Goal: Task Accomplishment & Management: Use online tool/utility

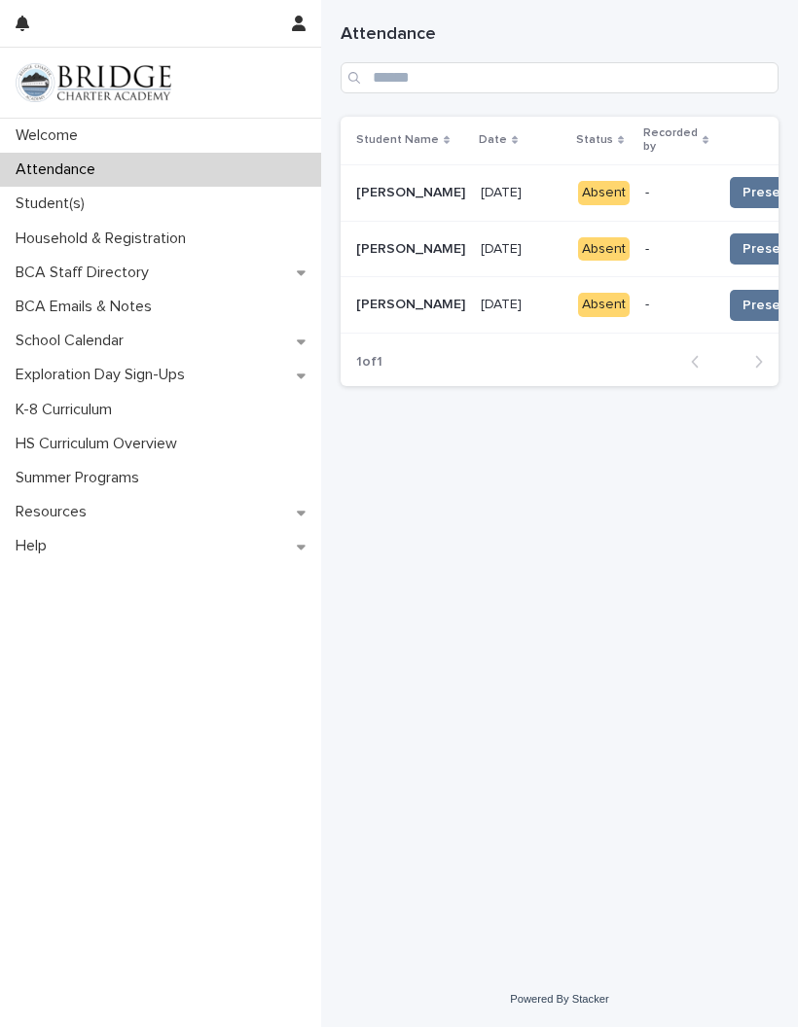
click at [742, 299] on span "Present 📥" at bounding box center [778, 305] width 72 height 19
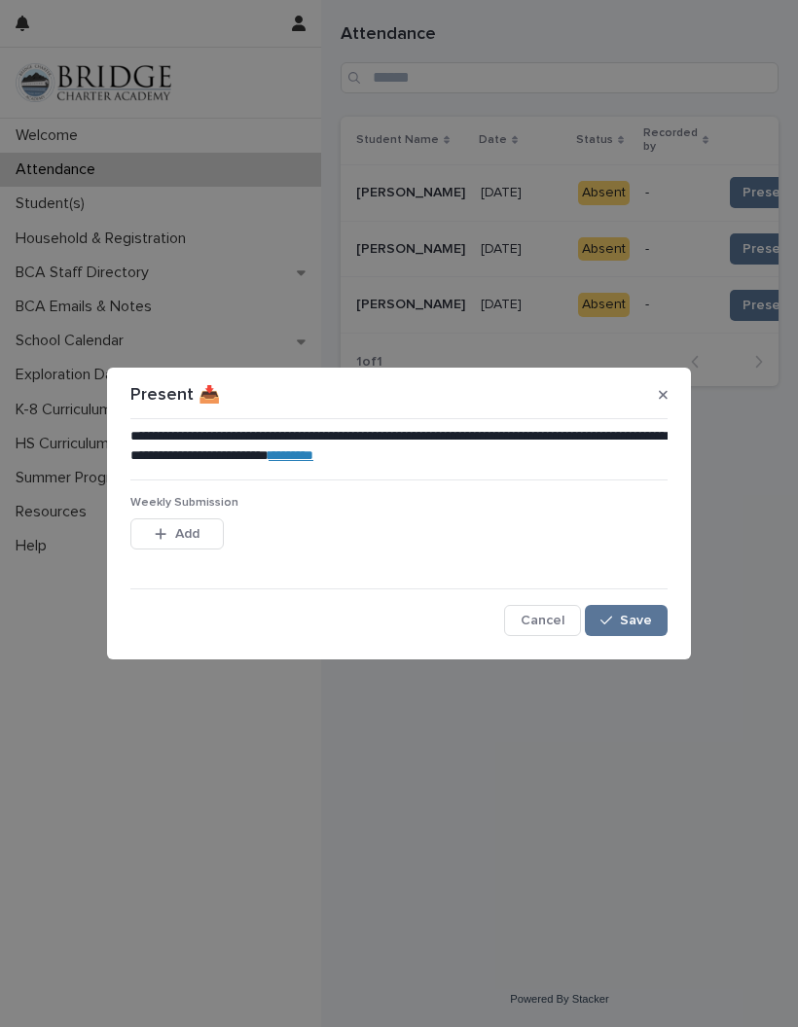
click at [173, 522] on button "Add" at bounding box center [176, 533] width 93 height 31
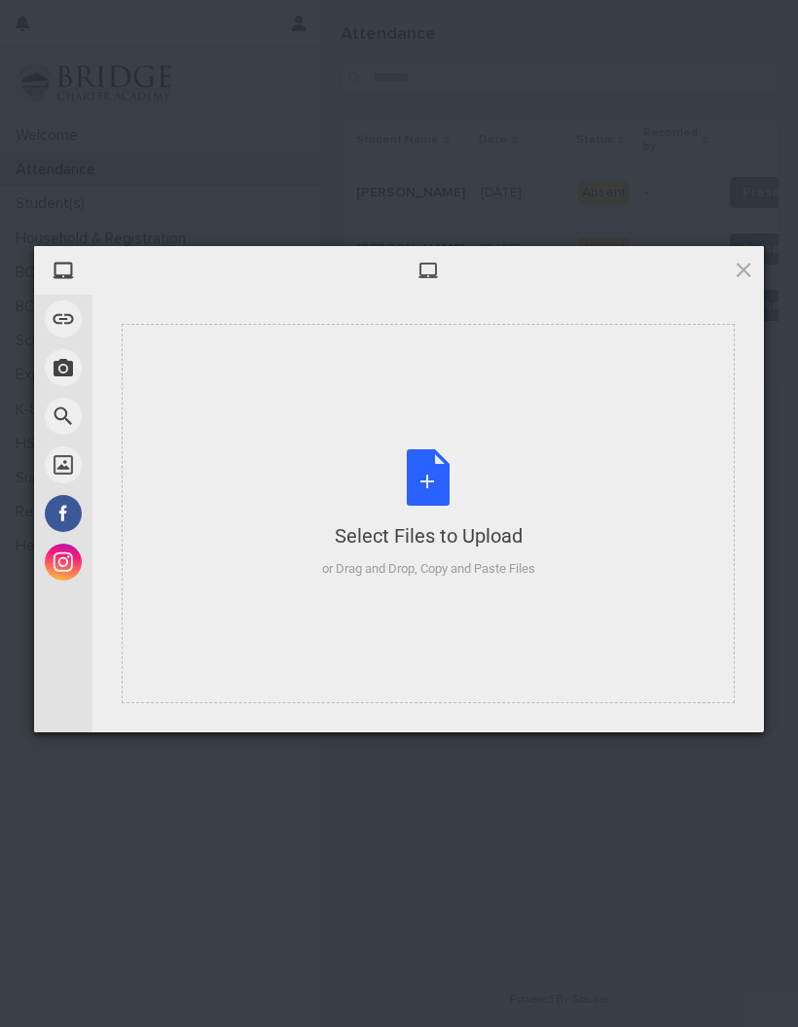
click at [416, 478] on div "Select Files to Upload or Drag and Drop, Copy and Paste Files" at bounding box center [428, 513] width 213 height 129
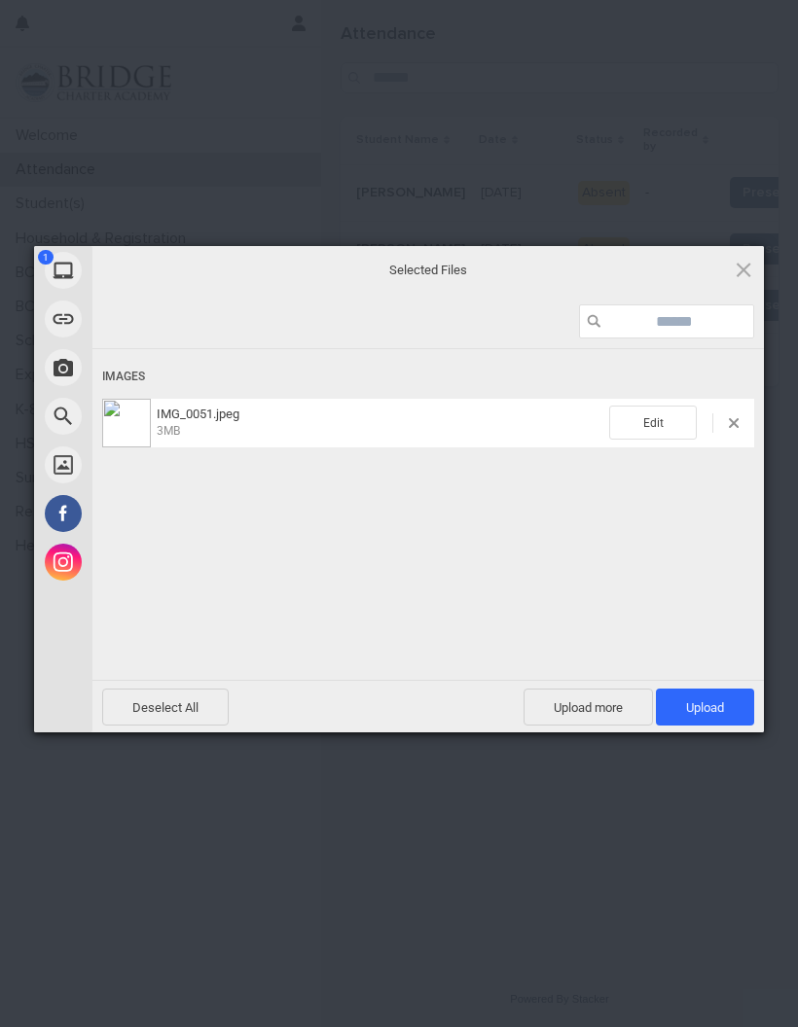
click at [711, 704] on span "Upload 1" at bounding box center [705, 707] width 38 height 15
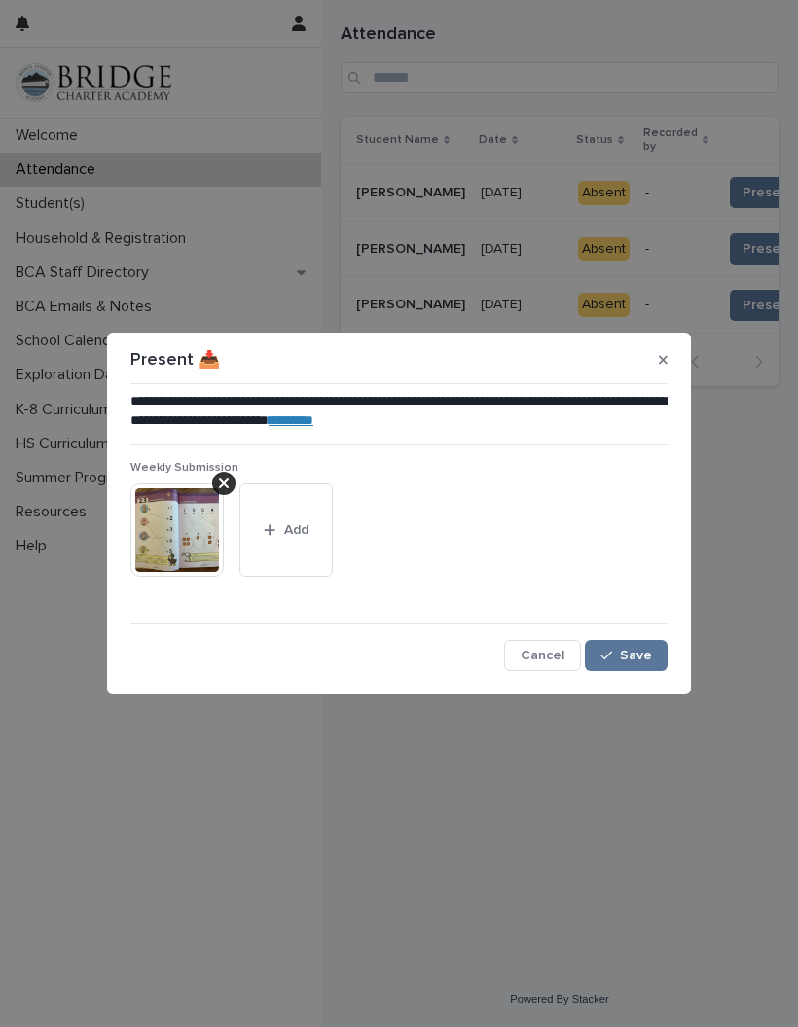
click at [635, 651] on span "Save" at bounding box center [636, 656] width 32 height 14
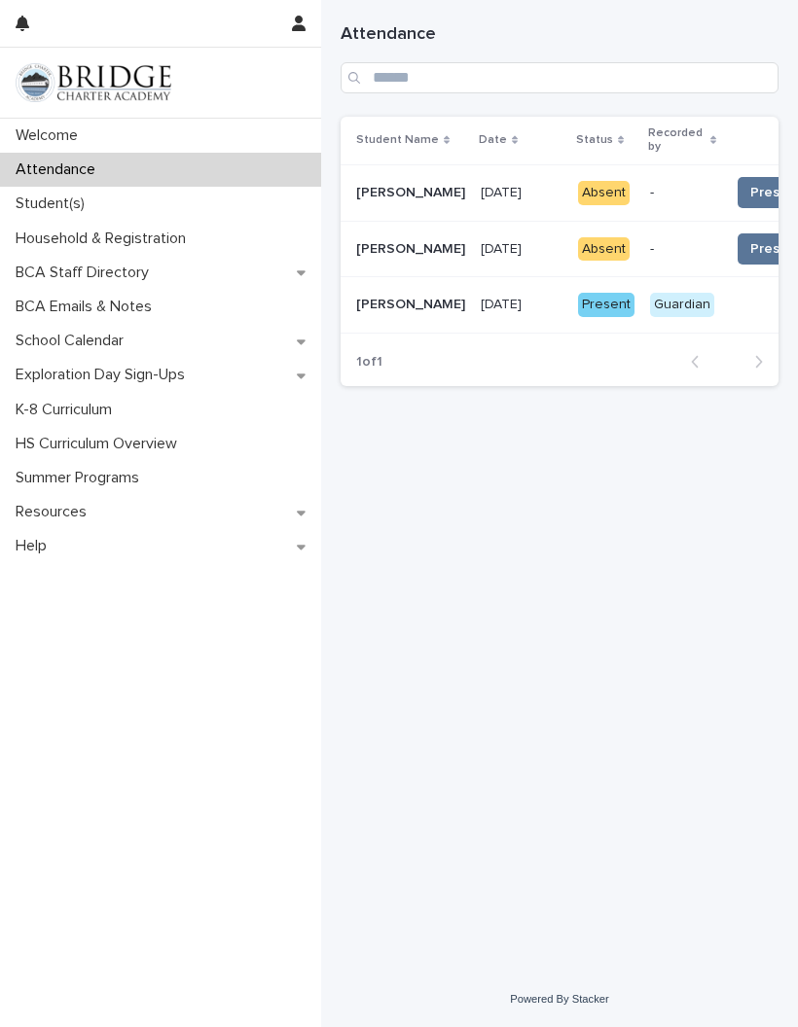
click at [650, 302] on div "Guardian" at bounding box center [682, 305] width 64 height 24
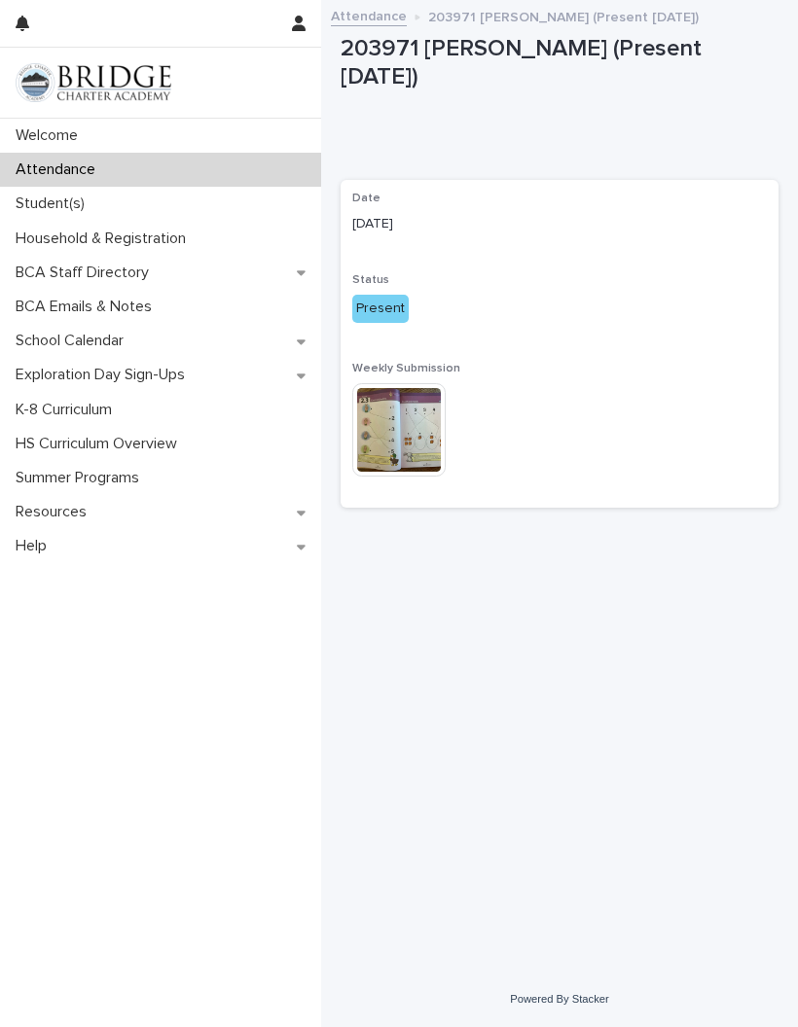
click at [397, 418] on img at bounding box center [398, 429] width 93 height 93
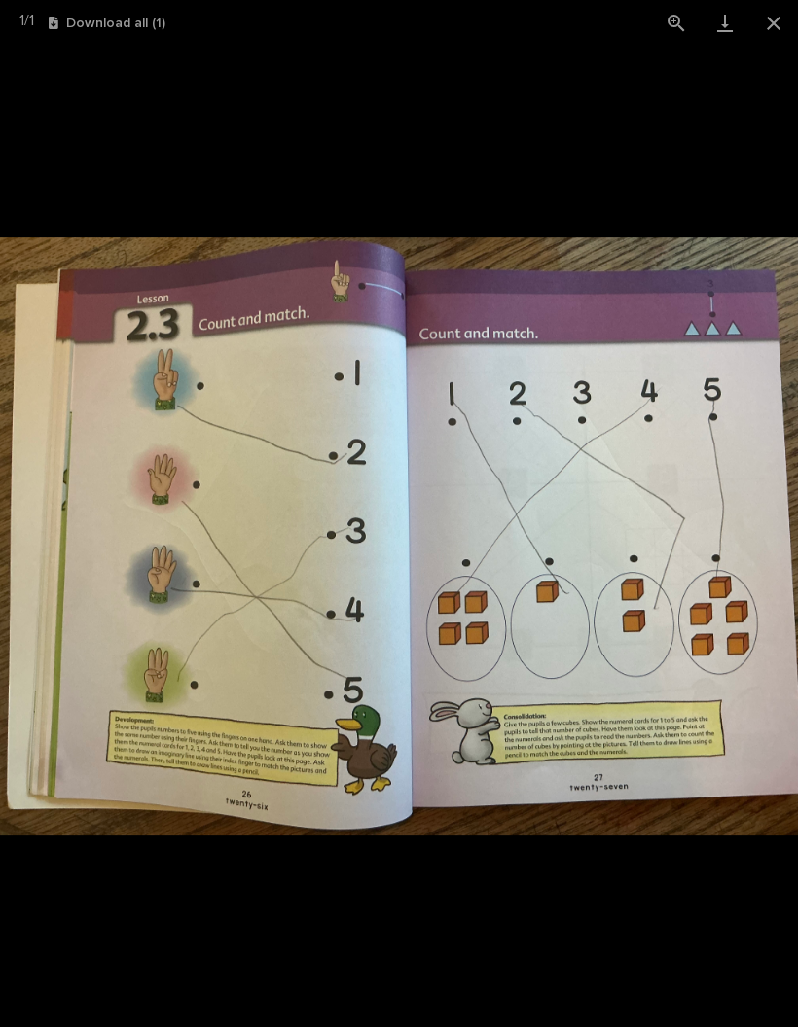
click at [770, 33] on button "Close gallery" at bounding box center [773, 23] width 49 height 46
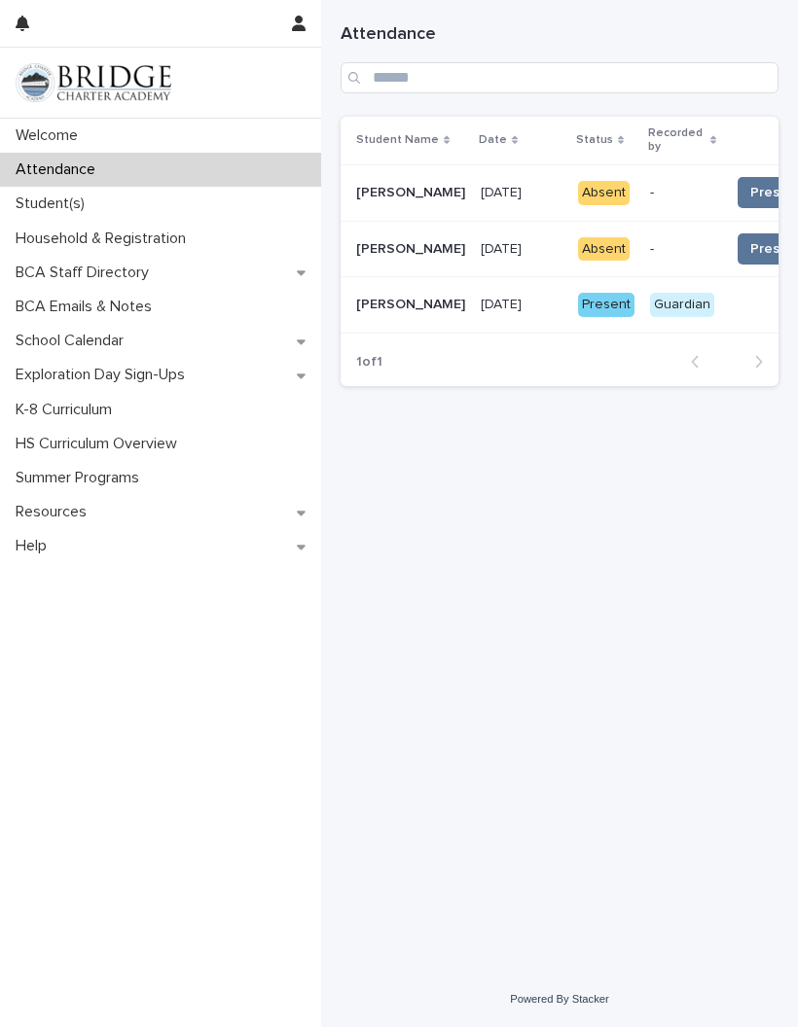
click at [737, 178] on button "Present 📥" at bounding box center [785, 192] width 97 height 31
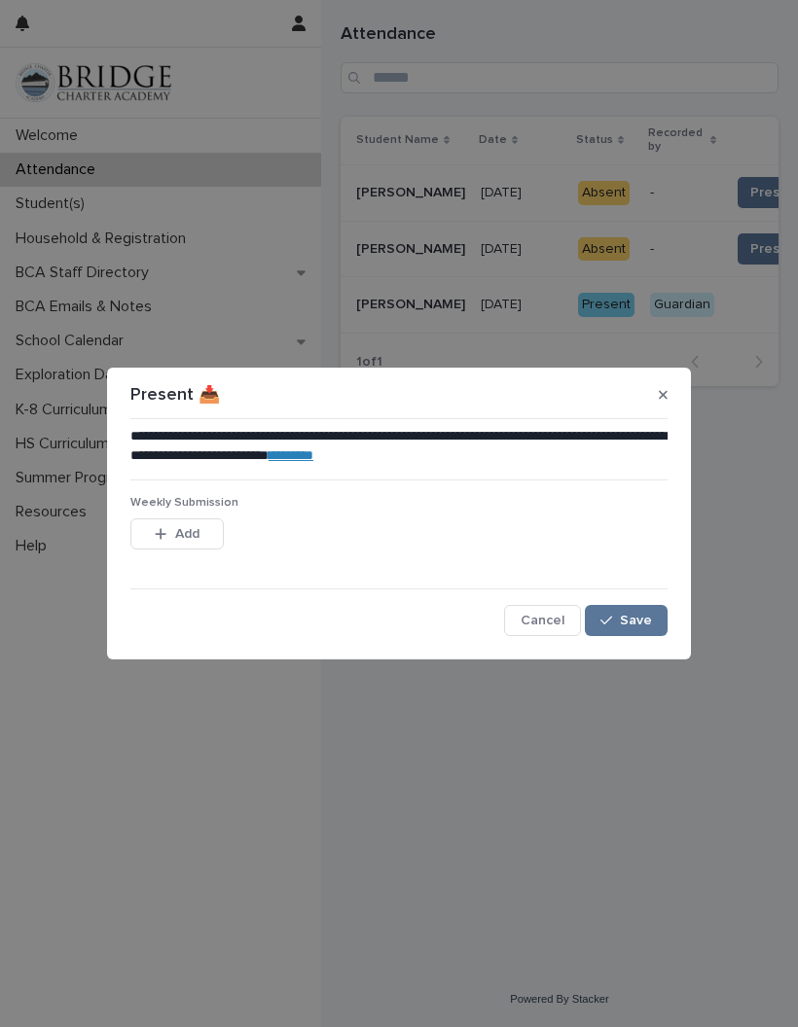
click at [175, 530] on span "Add" at bounding box center [187, 534] width 24 height 14
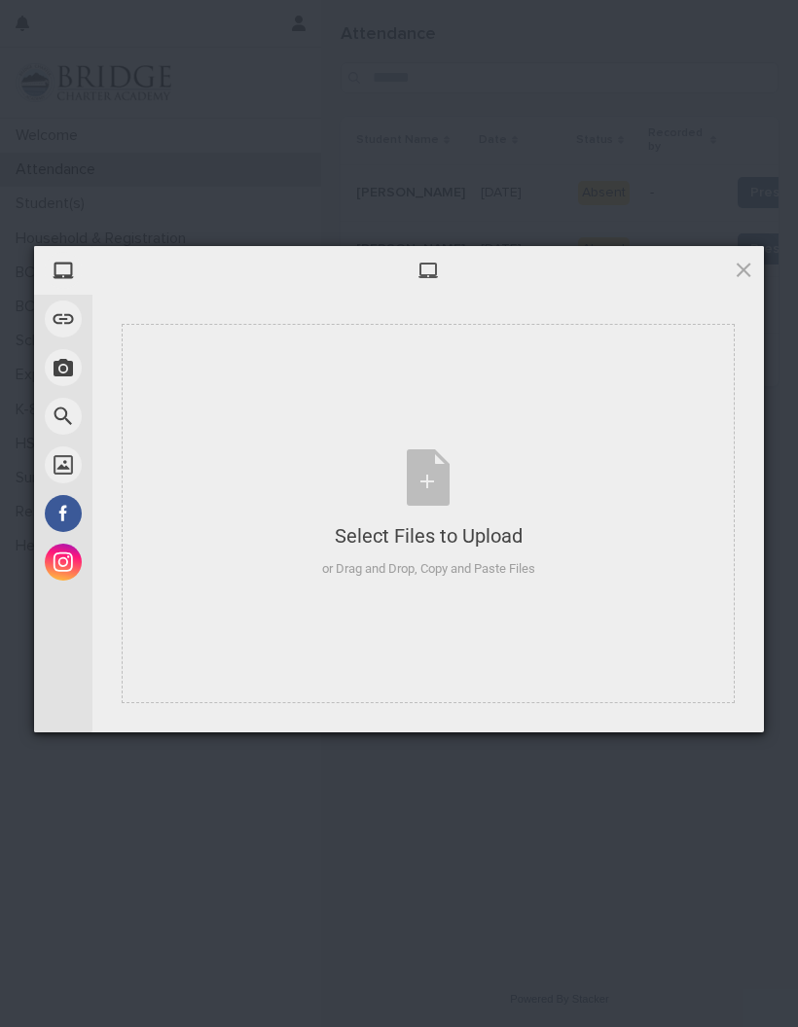
click at [426, 492] on div "Select Files to Upload or Drag and Drop, Copy and Paste Files" at bounding box center [428, 513] width 213 height 129
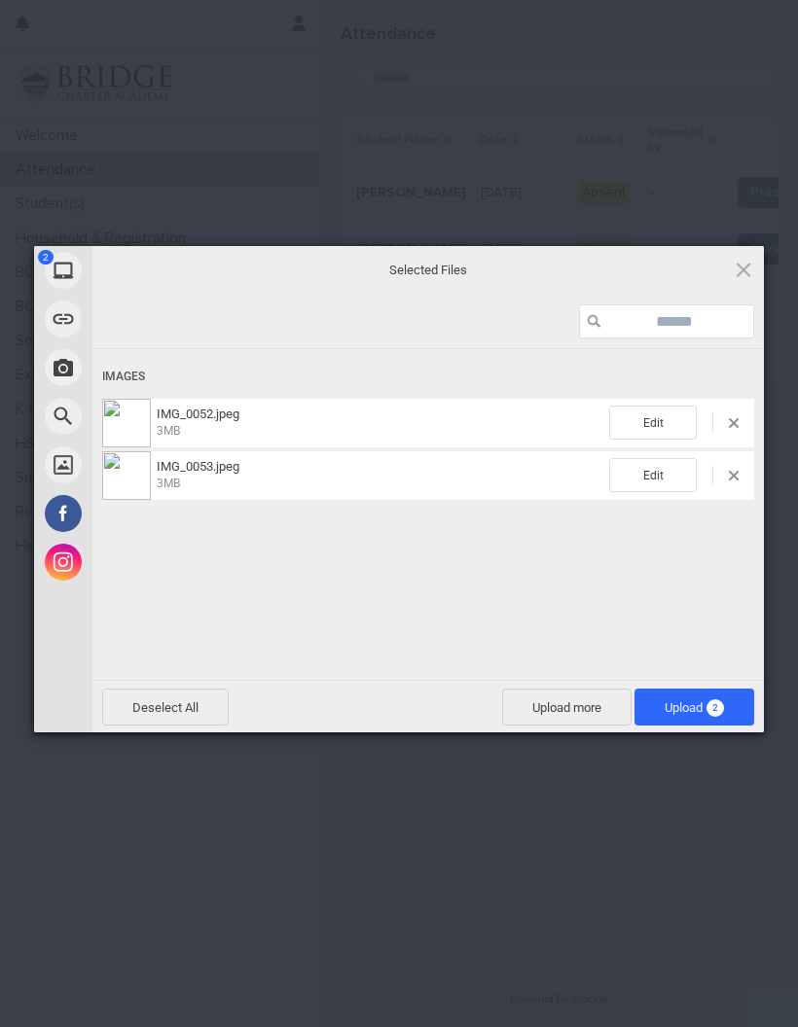
click at [696, 704] on span "Upload 2" at bounding box center [693, 707] width 59 height 15
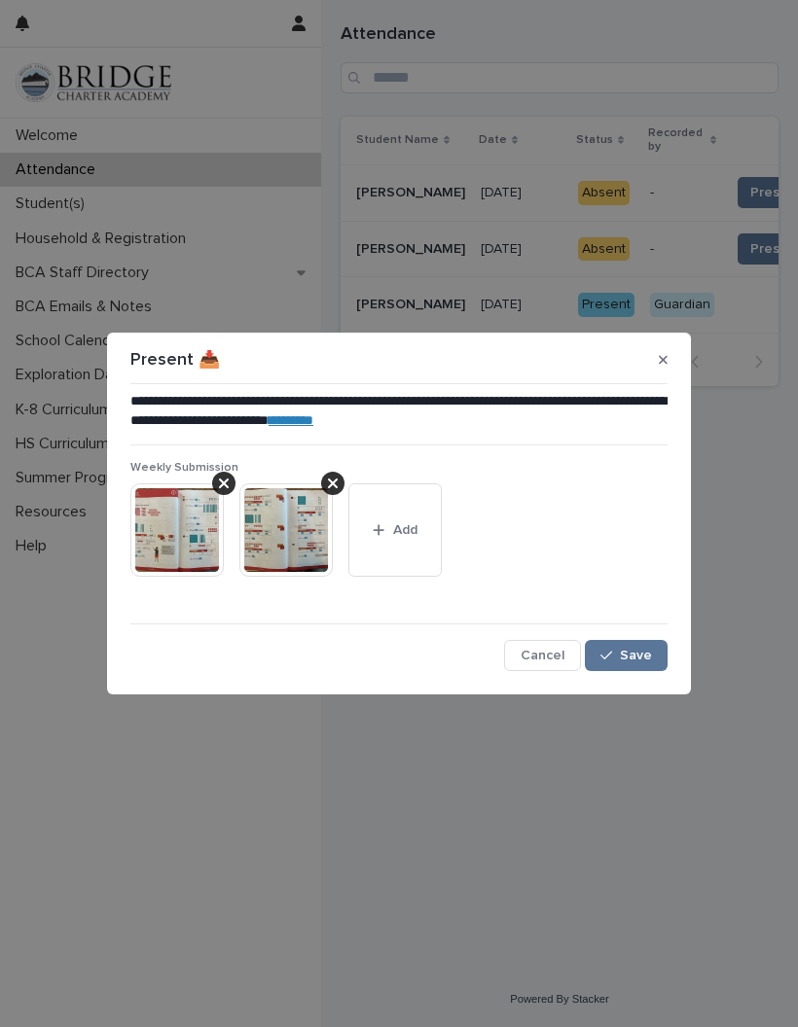
click at [634, 652] on span "Save" at bounding box center [636, 656] width 32 height 14
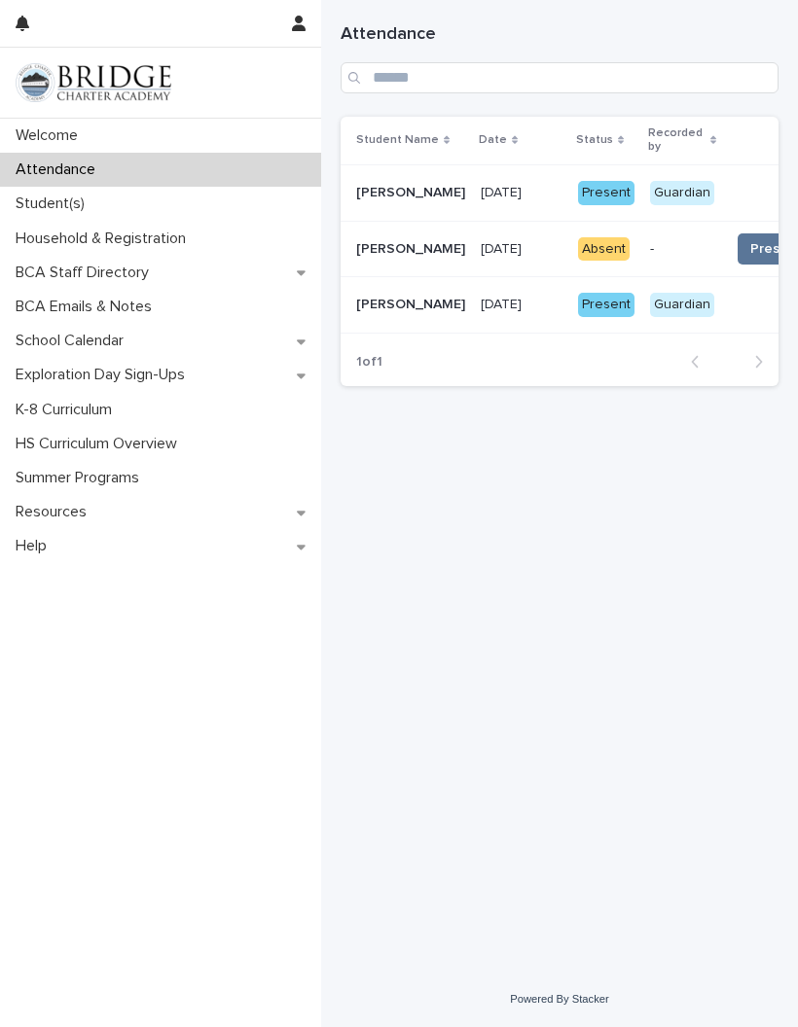
click at [68, 202] on p "Student(s)" at bounding box center [54, 204] width 92 height 18
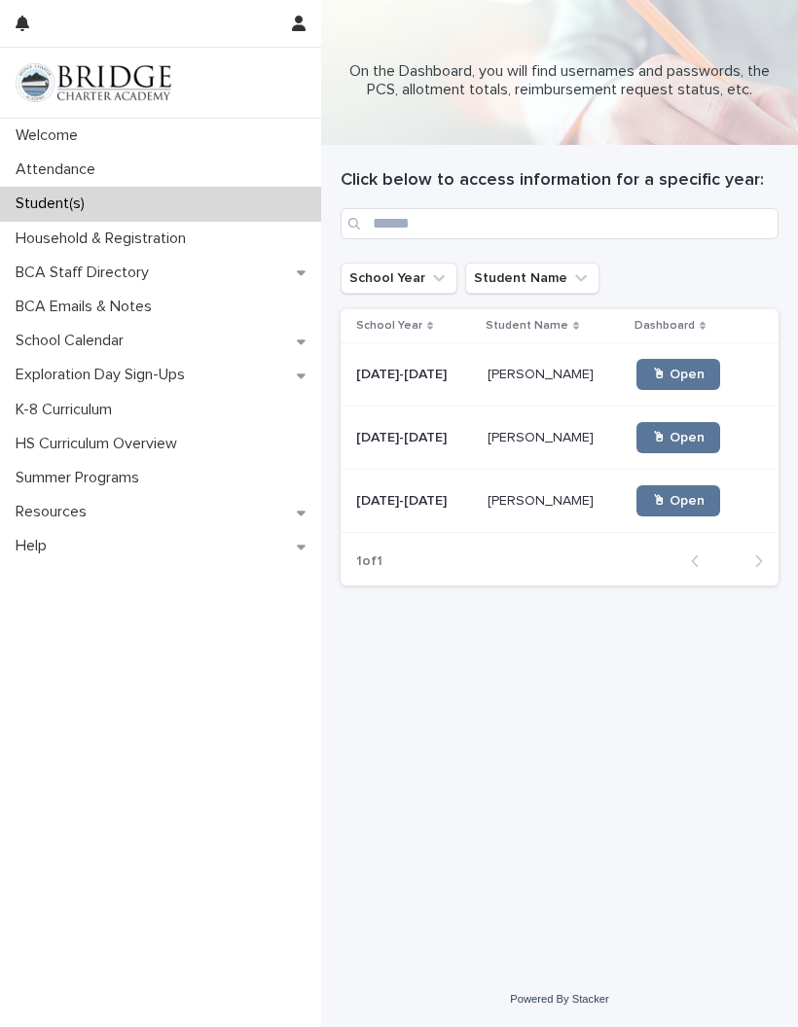
click at [658, 370] on span "🖱 Open" at bounding box center [678, 375] width 53 height 14
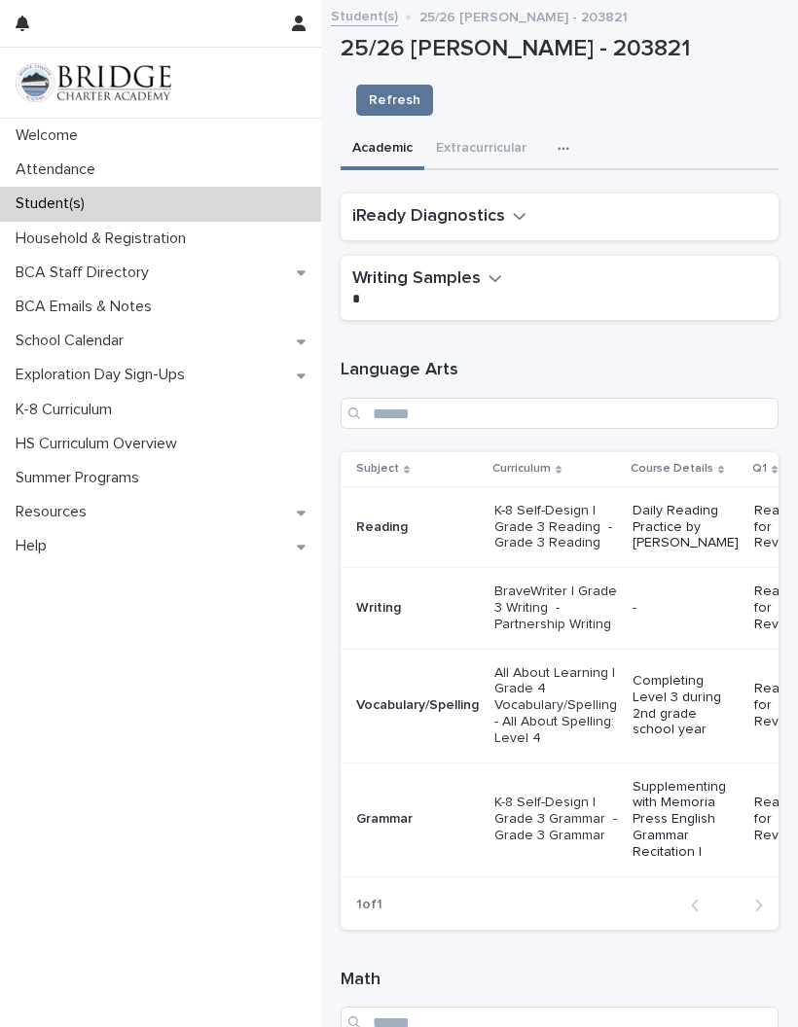
click at [516, 207] on icon "button" at bounding box center [520, 216] width 14 height 18
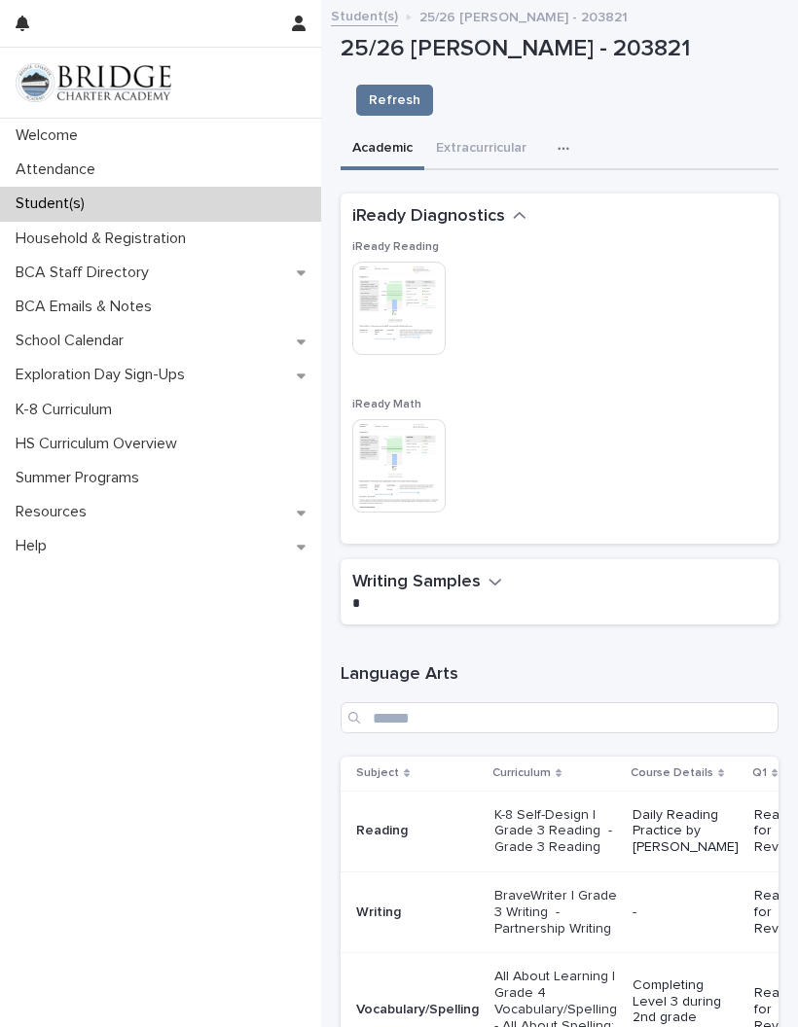
click at [412, 264] on img at bounding box center [398, 308] width 93 height 93
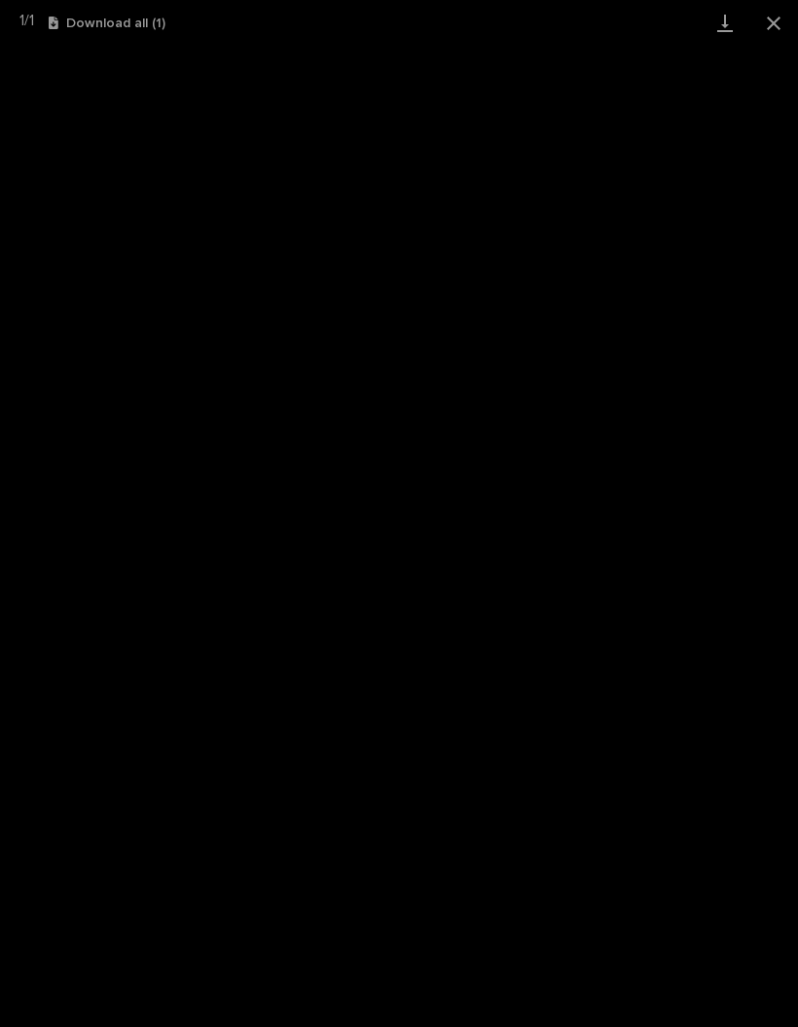
click at [772, 26] on button "Close gallery" at bounding box center [773, 23] width 49 height 46
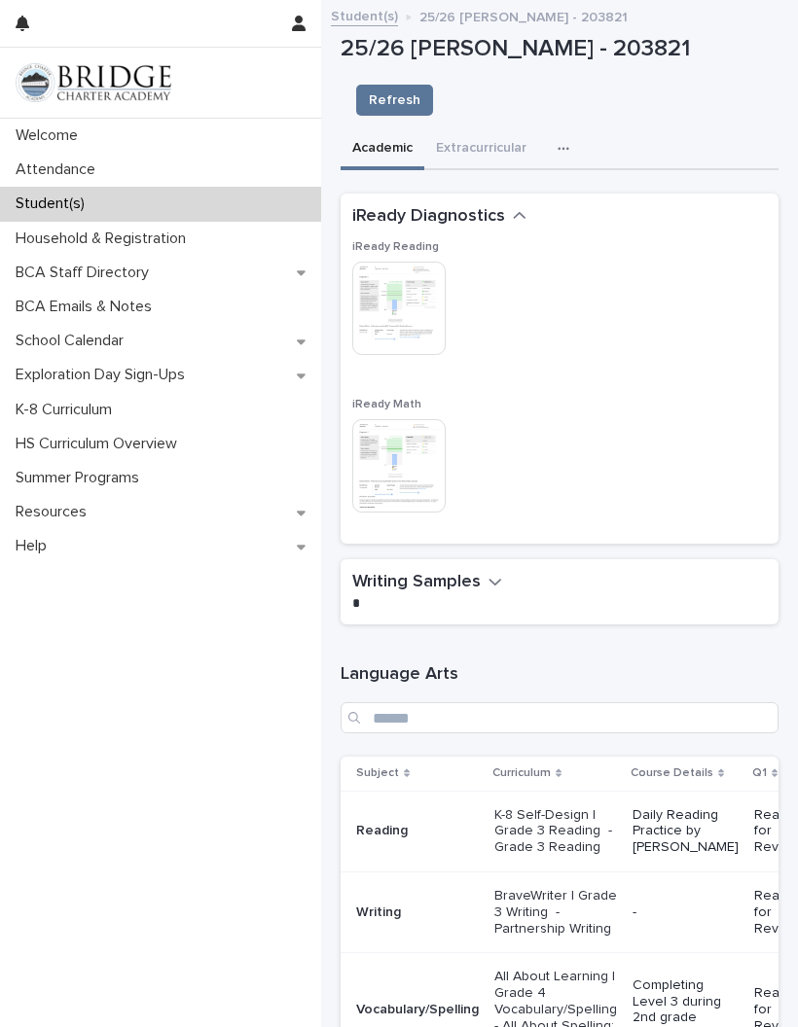
click at [401, 419] on img at bounding box center [398, 465] width 93 height 93
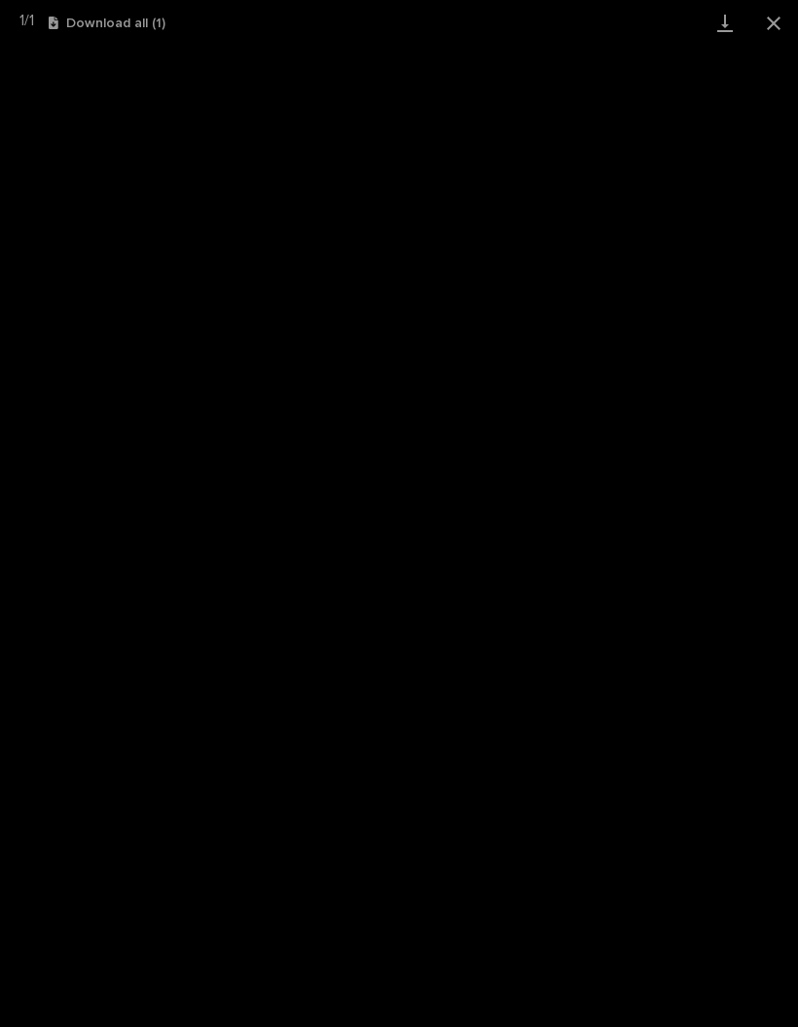
click at [776, 25] on button "Close gallery" at bounding box center [773, 23] width 49 height 46
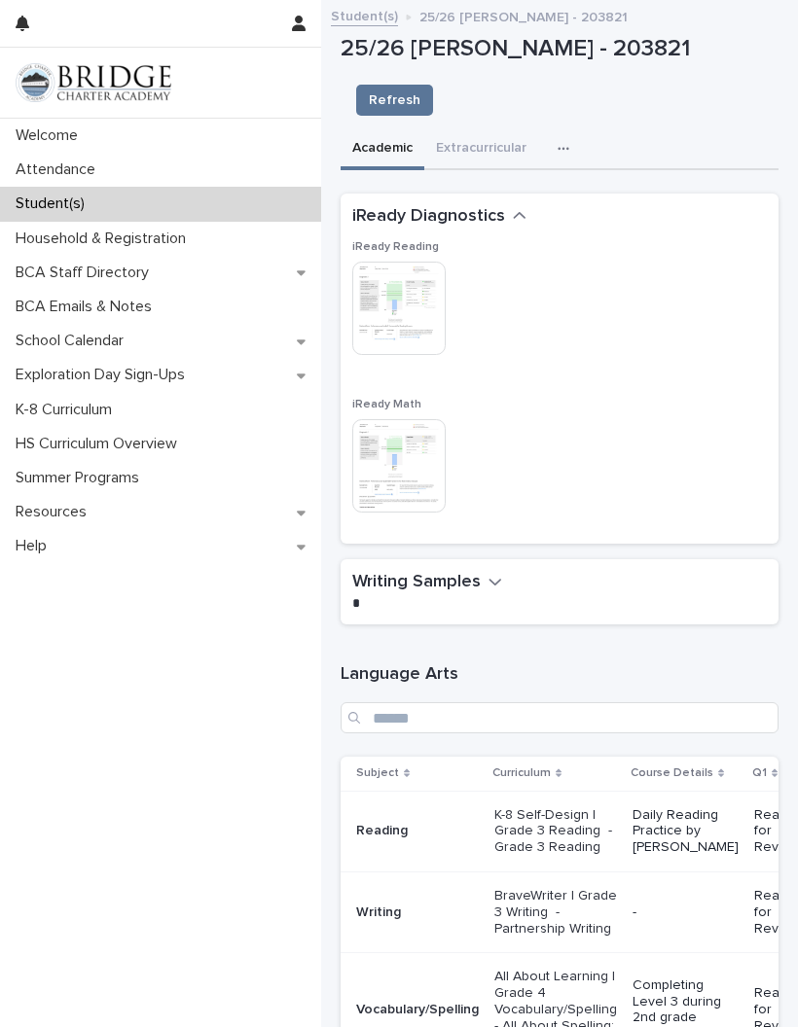
click at [401, 262] on img at bounding box center [398, 308] width 93 height 93
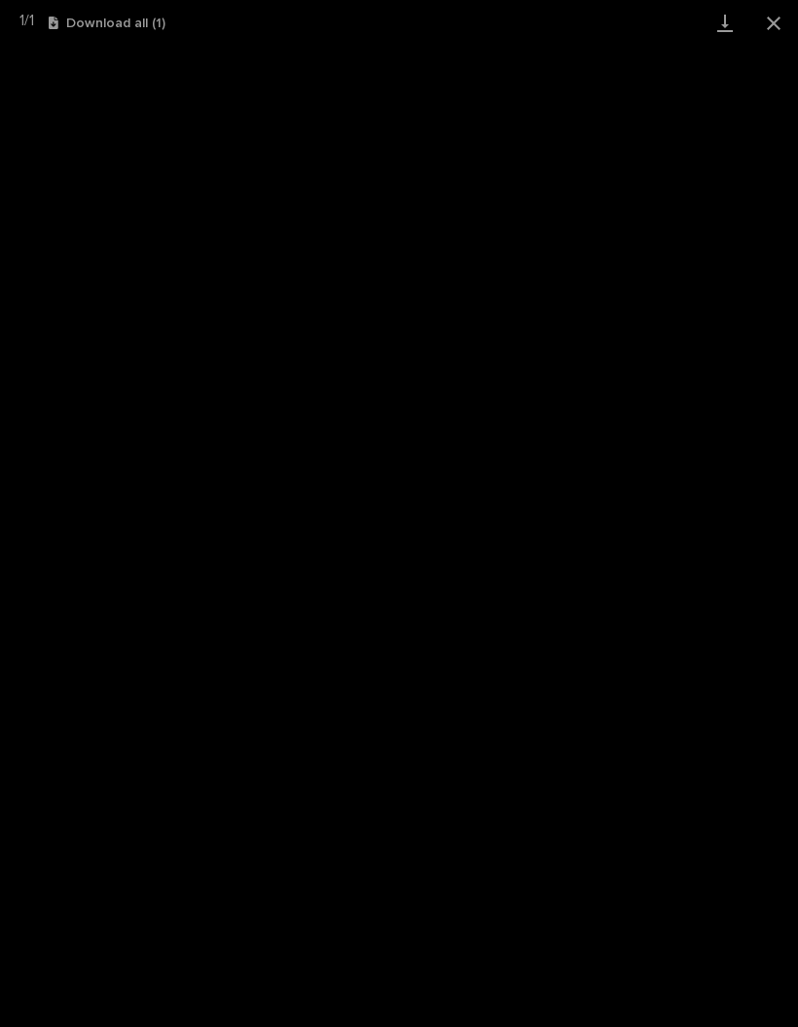
click at [775, 21] on button "Close gallery" at bounding box center [773, 23] width 49 height 46
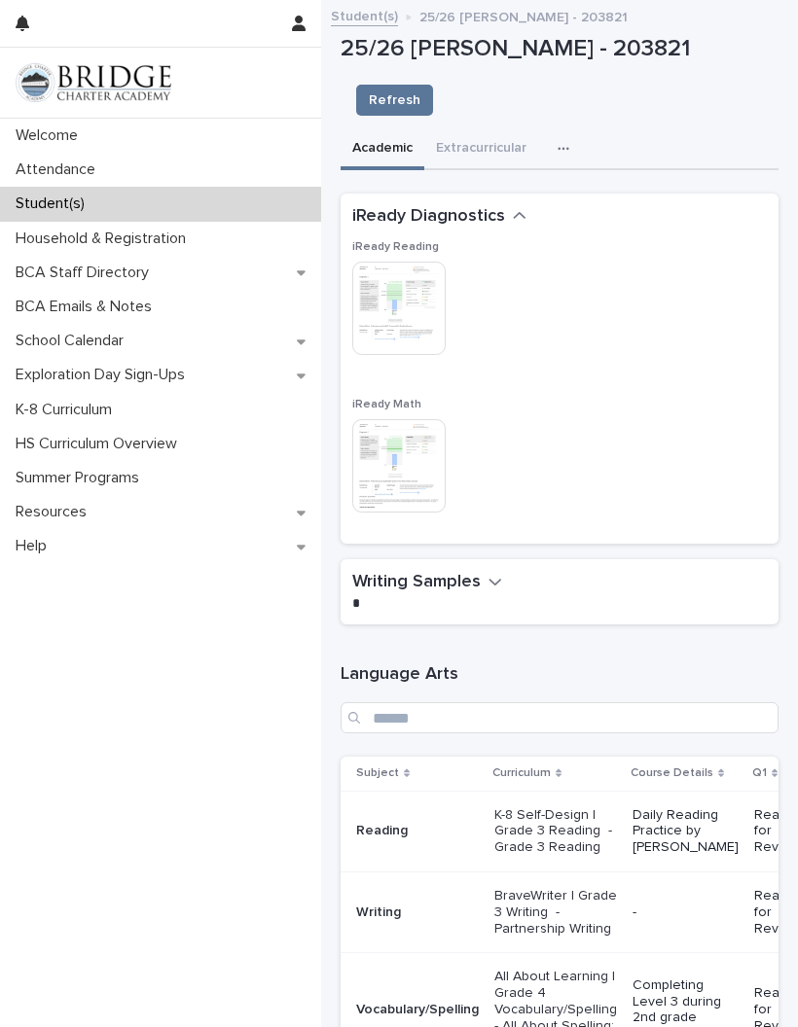
click at [57, 143] on p "Welcome" at bounding box center [51, 135] width 86 height 18
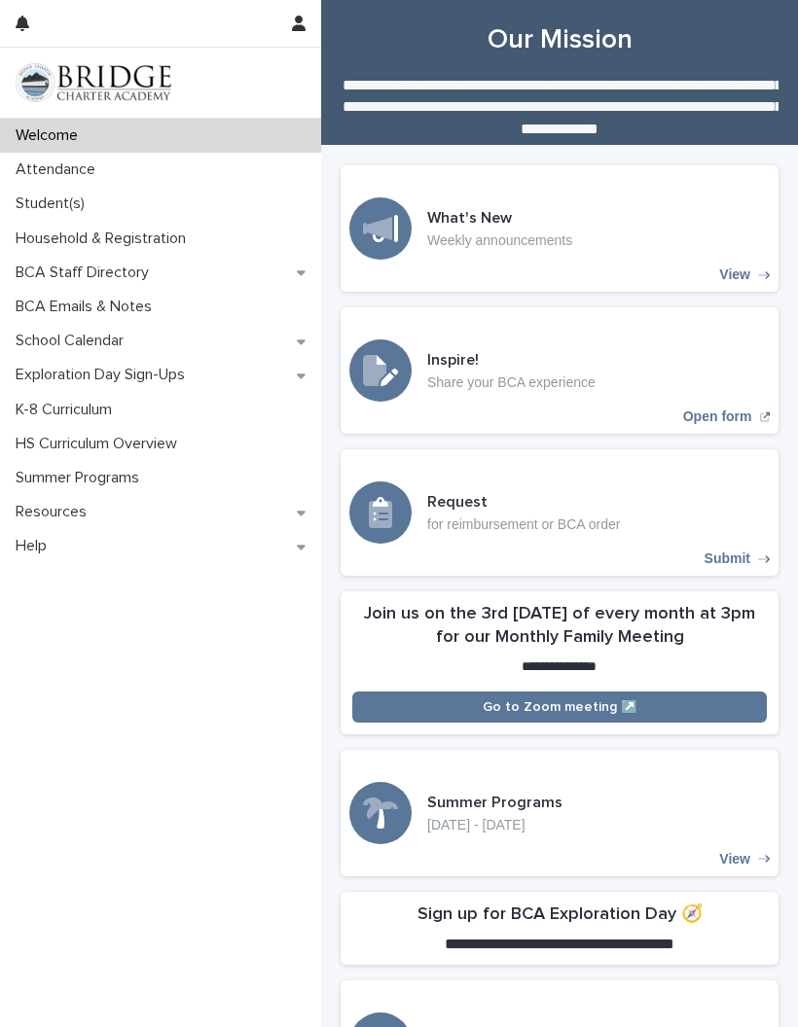
click at [74, 191] on div "Student(s)" at bounding box center [160, 204] width 321 height 34
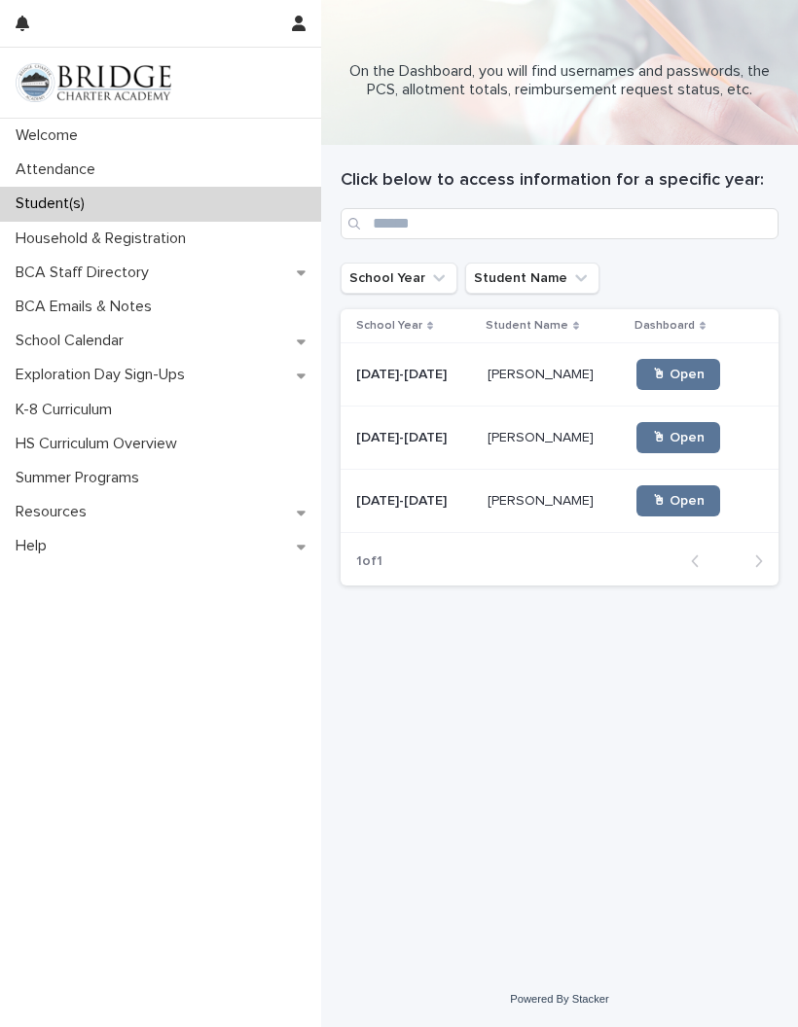
click at [679, 376] on span "🖱 Open" at bounding box center [678, 375] width 53 height 14
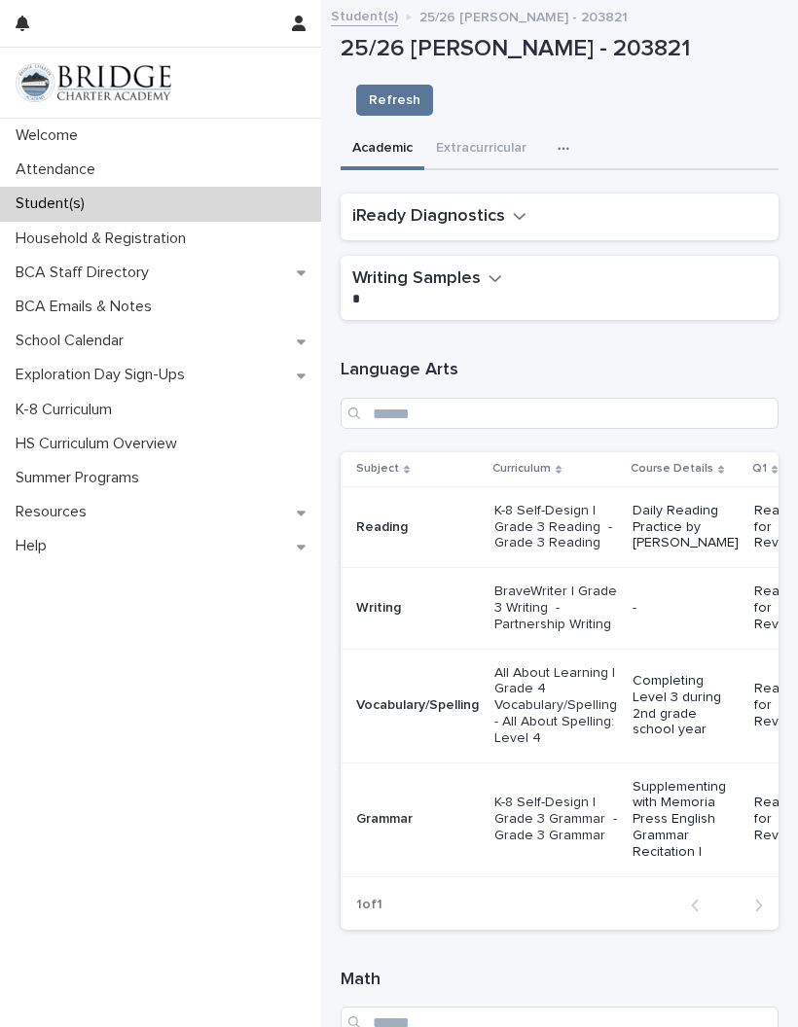
click at [563, 142] on icon "button" at bounding box center [563, 149] width 12 height 14
click at [683, 359] on h1 "Language Arts" at bounding box center [559, 370] width 438 height 23
click at [89, 180] on div "Attendance" at bounding box center [160, 170] width 321 height 34
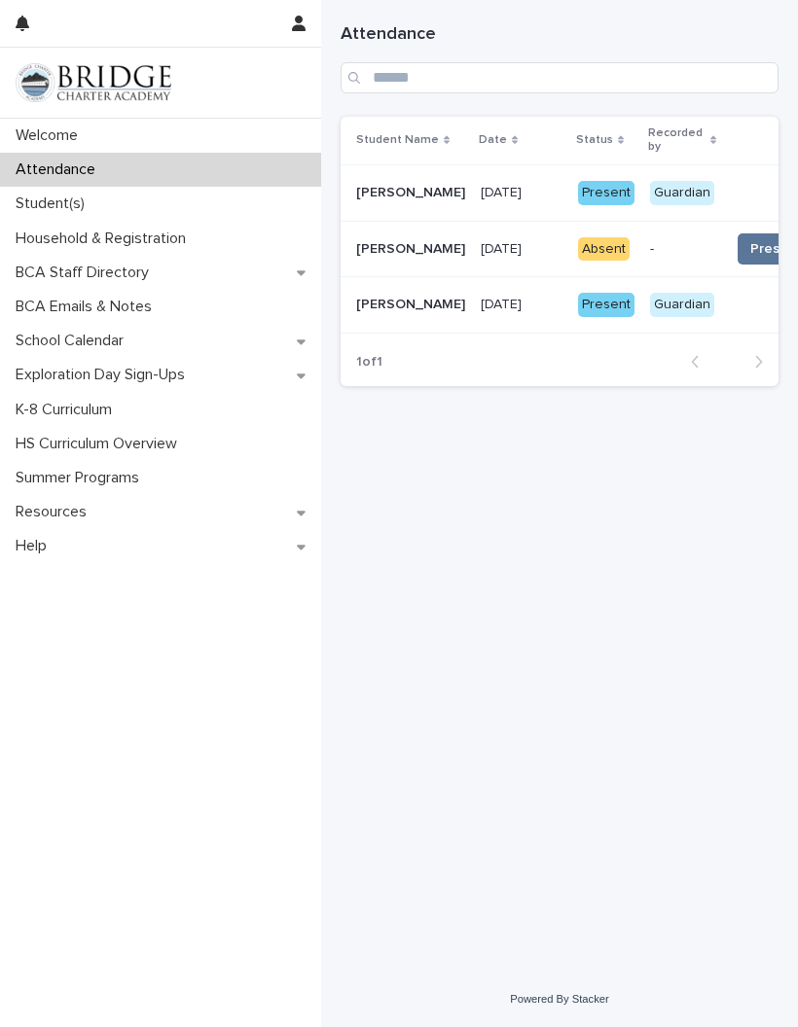
click at [750, 249] on span "Present 📥" at bounding box center [786, 248] width 72 height 19
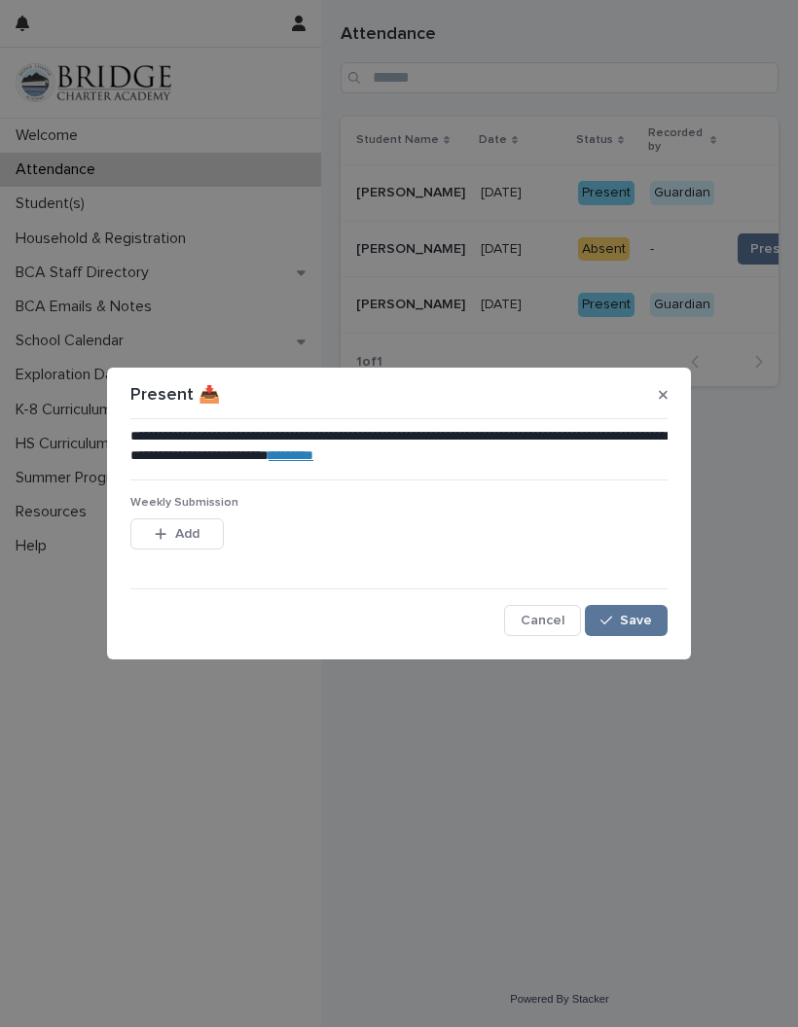
click at [629, 615] on span "Save" at bounding box center [636, 621] width 32 height 14
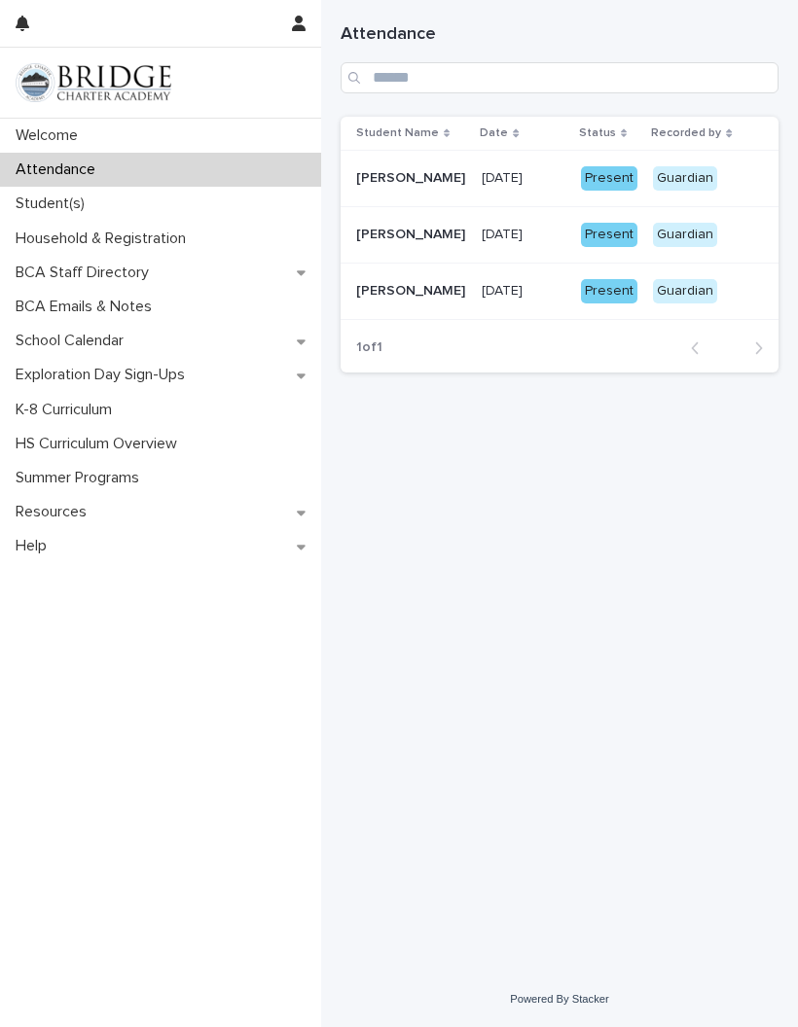
click at [526, 172] on p "[DATE]" at bounding box center [503, 176] width 45 height 20
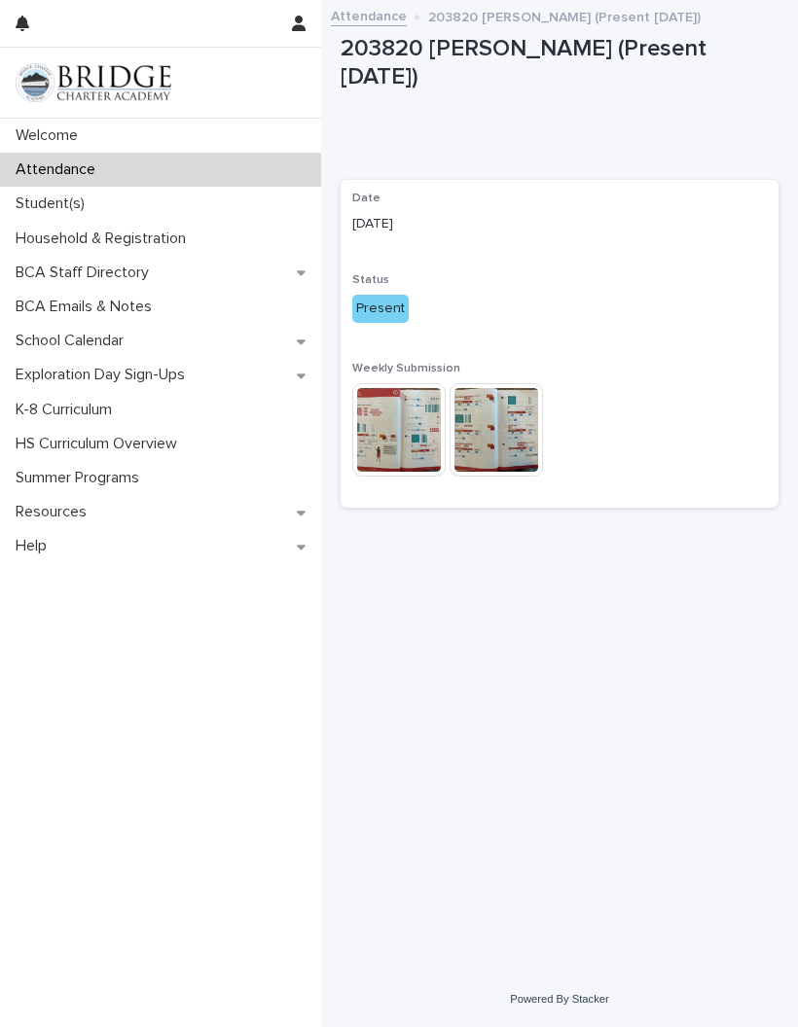
click at [386, 383] on img at bounding box center [398, 429] width 93 height 93
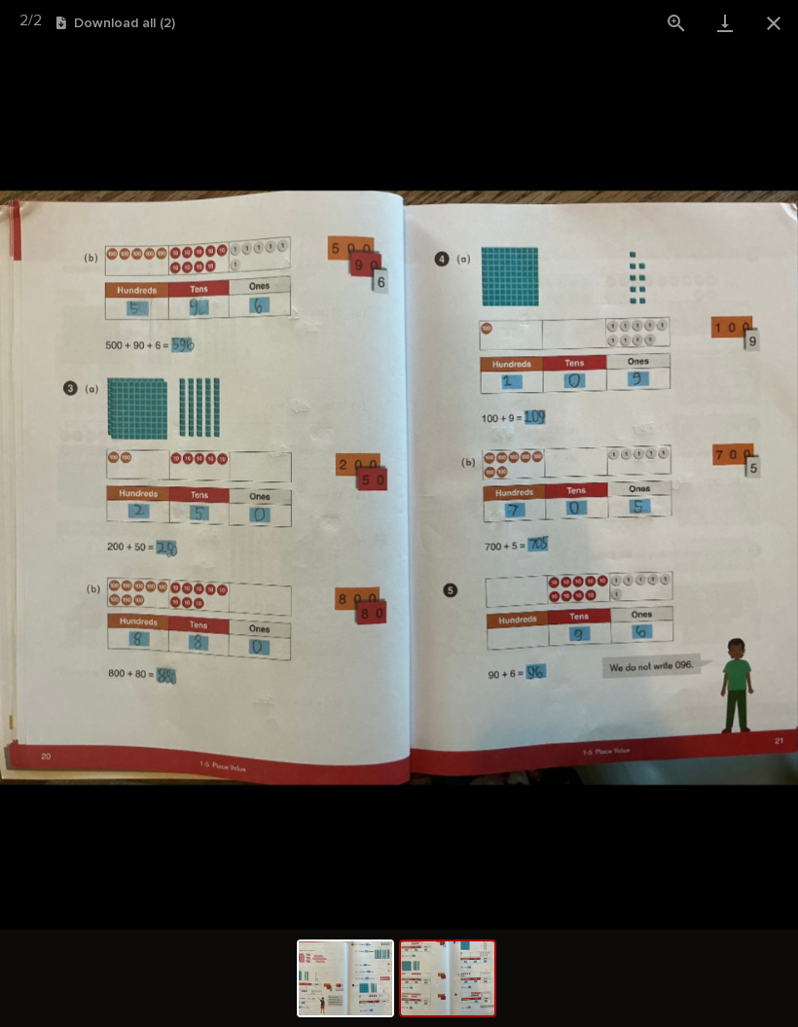
click at [787, 26] on button "Close gallery" at bounding box center [773, 23] width 49 height 46
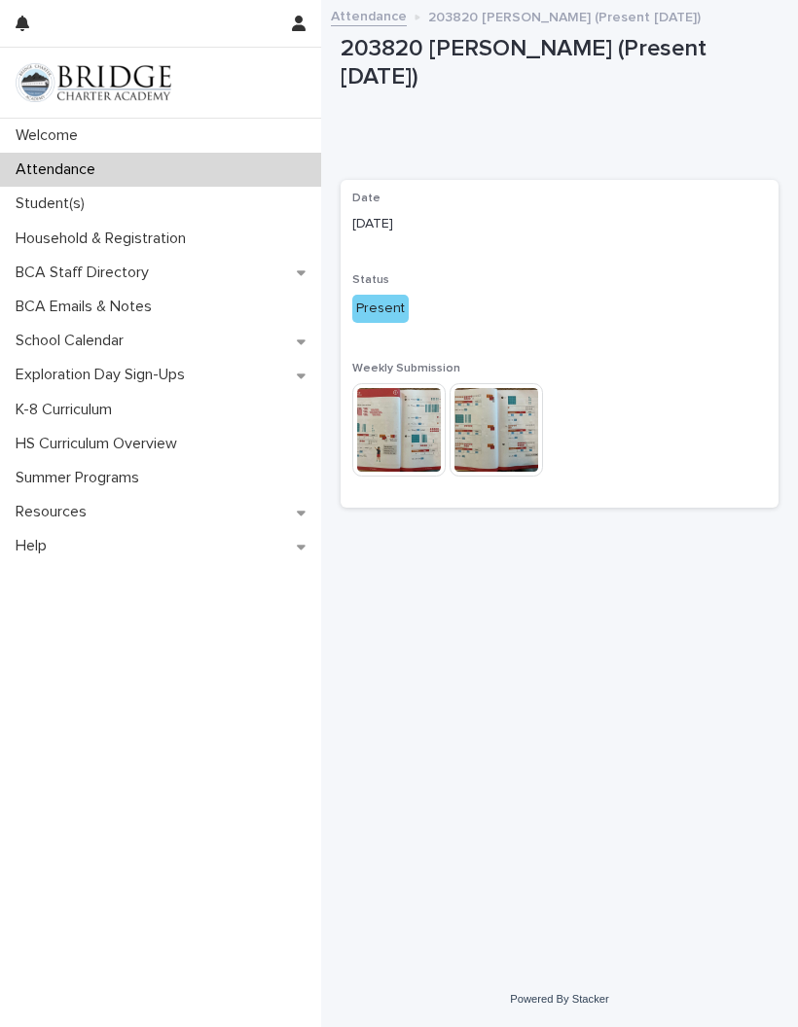
click at [368, 15] on link "Attendance" at bounding box center [369, 15] width 76 height 22
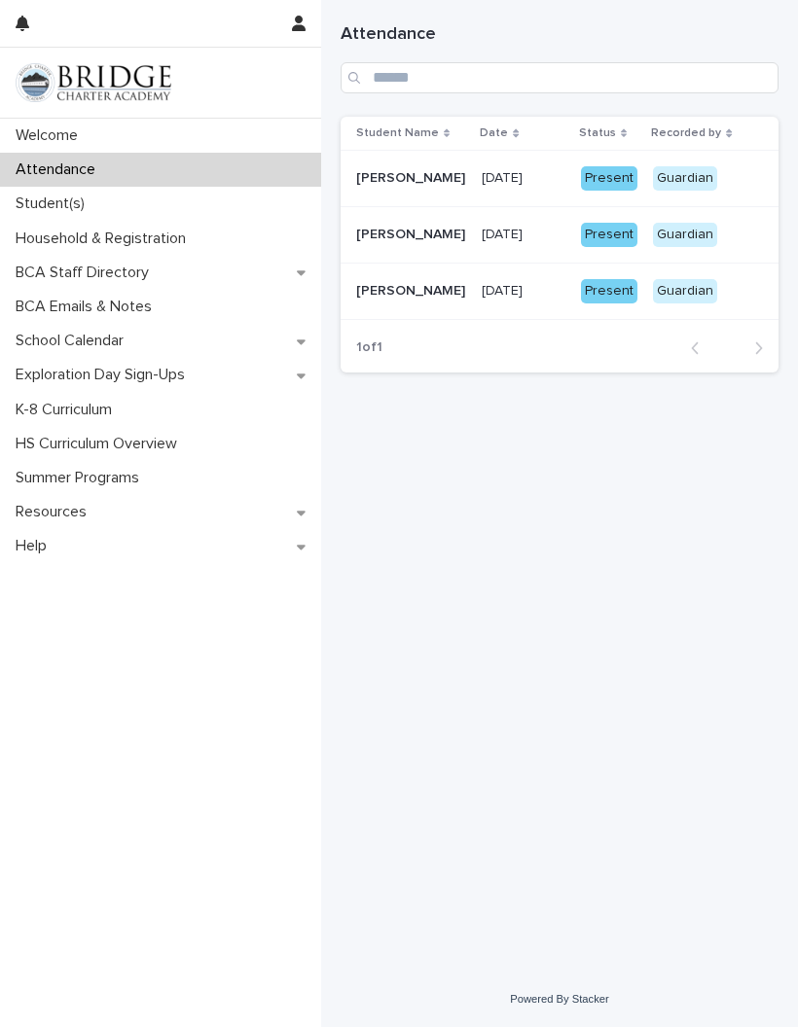
click at [524, 283] on p "[DATE]" at bounding box center [503, 289] width 45 height 20
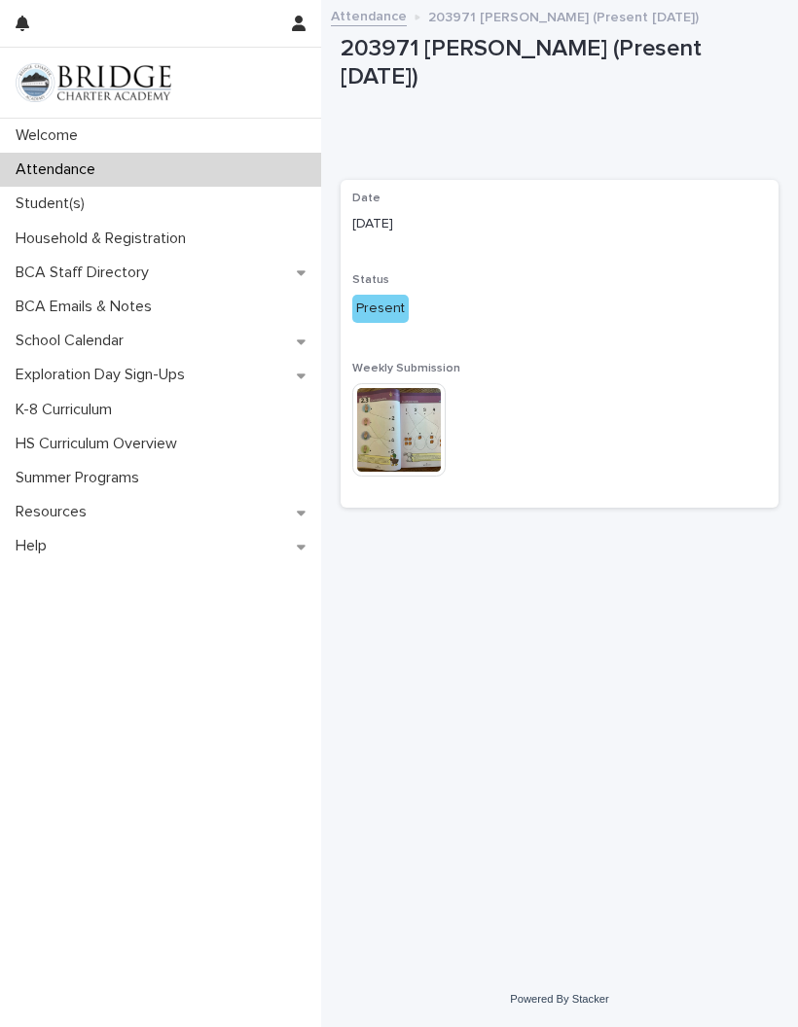
click at [413, 406] on img at bounding box center [398, 429] width 93 height 93
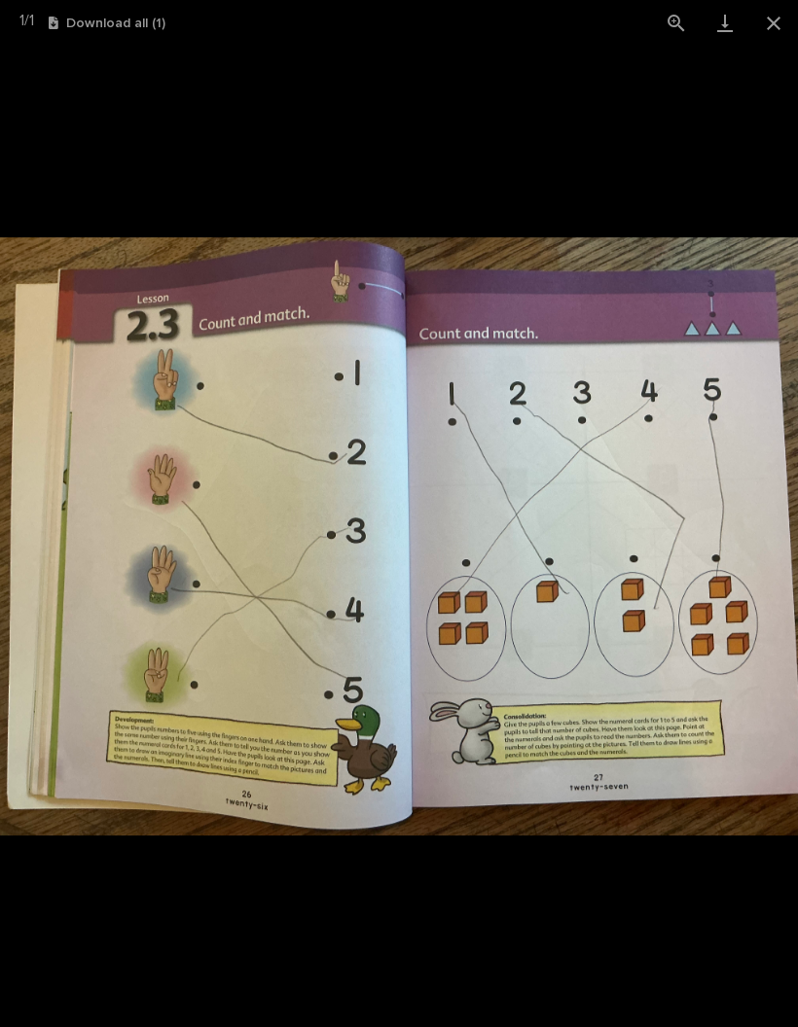
click at [775, 21] on button "Close gallery" at bounding box center [773, 23] width 49 height 46
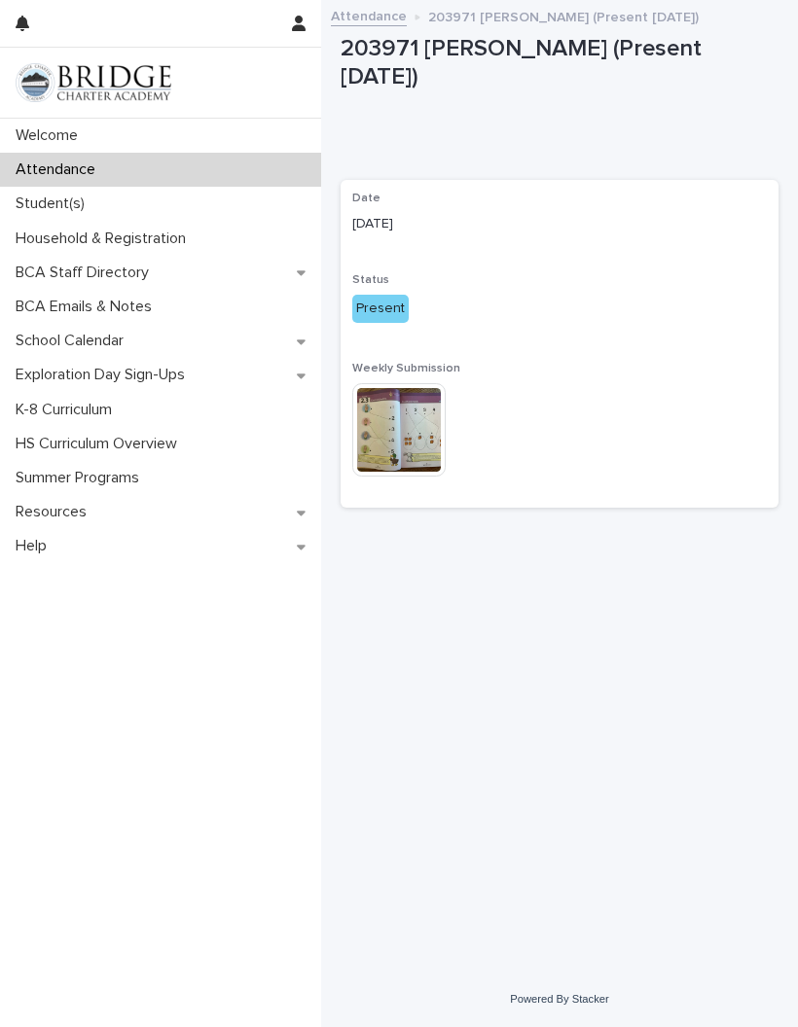
click at [80, 140] on p "Welcome" at bounding box center [51, 135] width 86 height 18
